Goal: Go to known website: Access a specific website the user already knows

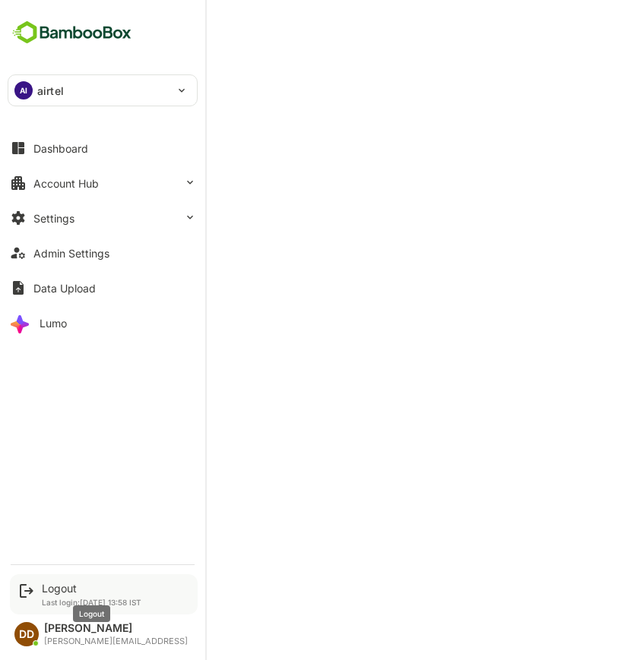
click at [60, 589] on div "Logout" at bounding box center [92, 588] width 100 height 13
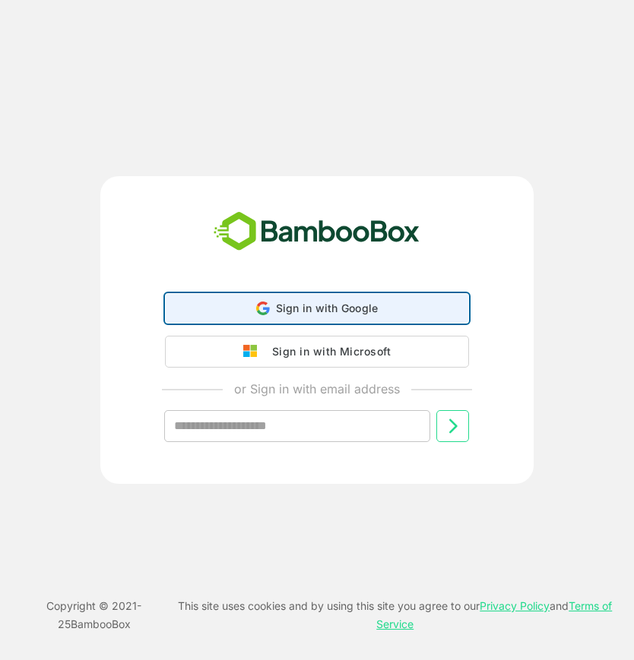
click at [271, 308] on div "Sign in with Google Sign in with Google. Opens in new tab" at bounding box center [317, 308] width 284 height 29
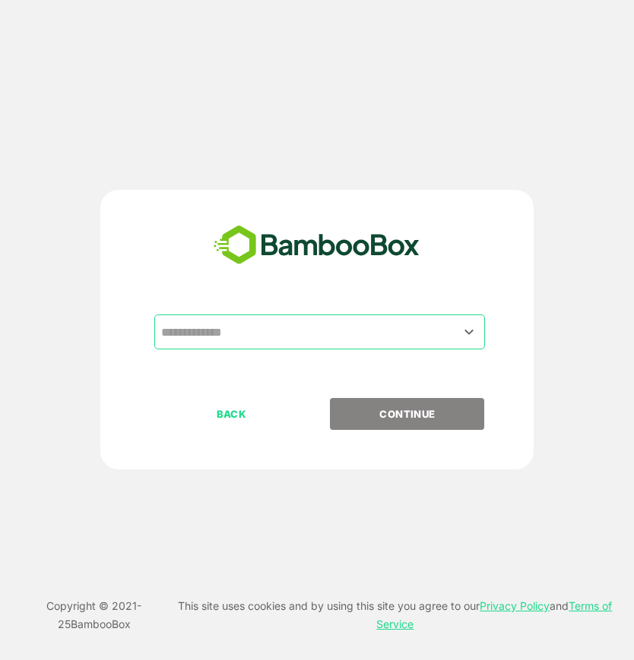
click at [314, 335] on input "text" at bounding box center [319, 332] width 324 height 29
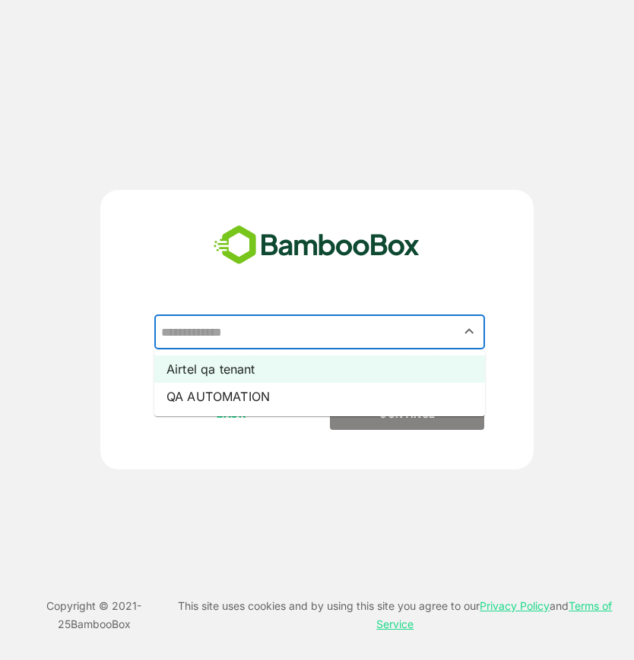
click at [284, 374] on li "Airtel qa tenant" at bounding box center [319, 369] width 331 height 27
type input "**********"
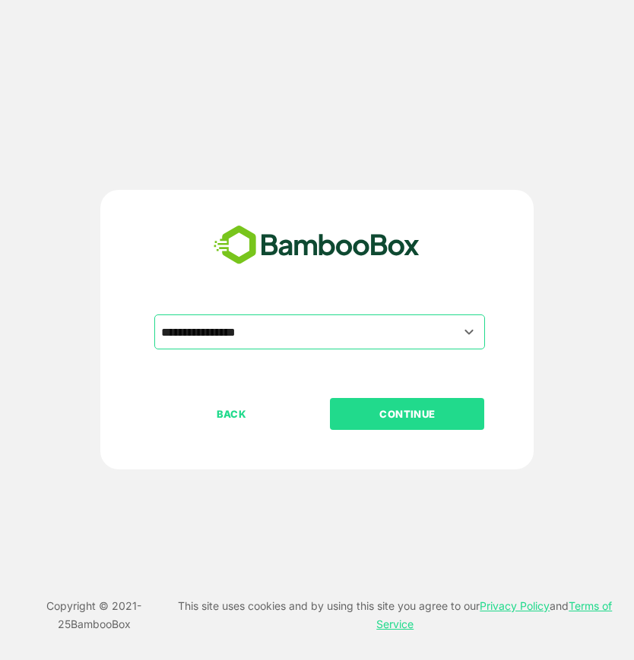
click at [387, 431] on div "BACK CONTINUE" at bounding box center [330, 462] width 352 height 129
click at [375, 415] on p "CONTINUE" at bounding box center [407, 414] width 152 height 17
